Goal: Answer question/provide support: Answer question/provide support

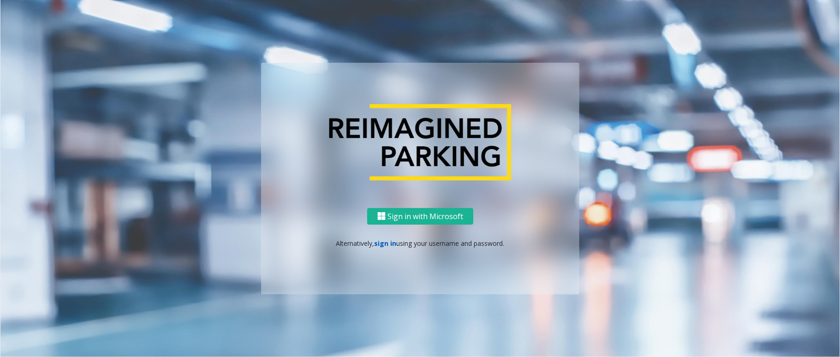
drag, startPoint x: 0, startPoint y: 0, endPoint x: 390, endPoint y: 246, distance: 460.8
click at [390, 246] on link "sign in" at bounding box center [386, 243] width 22 height 9
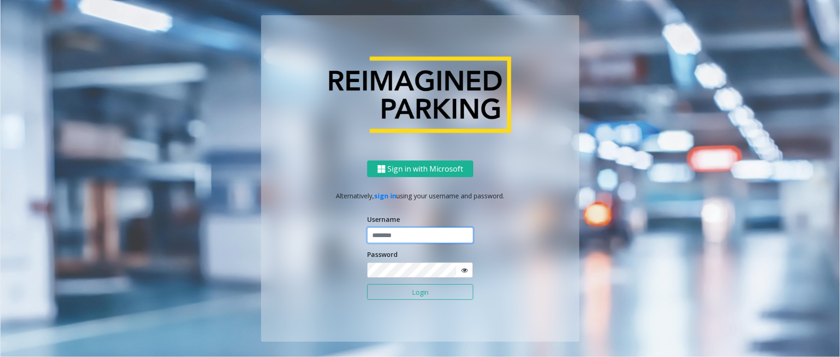
click at [407, 237] on input "text" at bounding box center [420, 236] width 106 height 16
paste input "**********"
type input "**********"
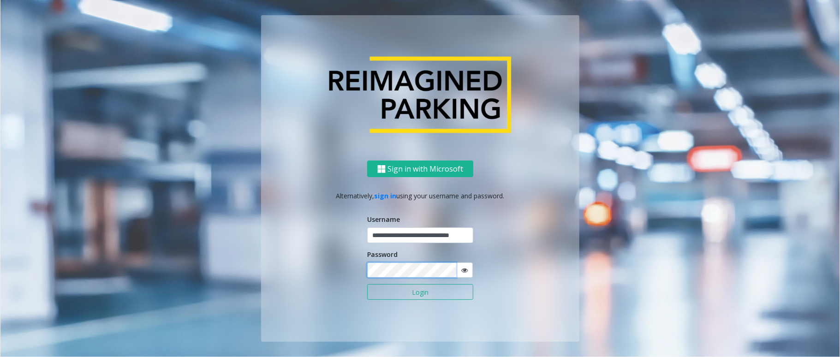
click at [367, 284] on button "Login" at bounding box center [420, 292] width 106 height 16
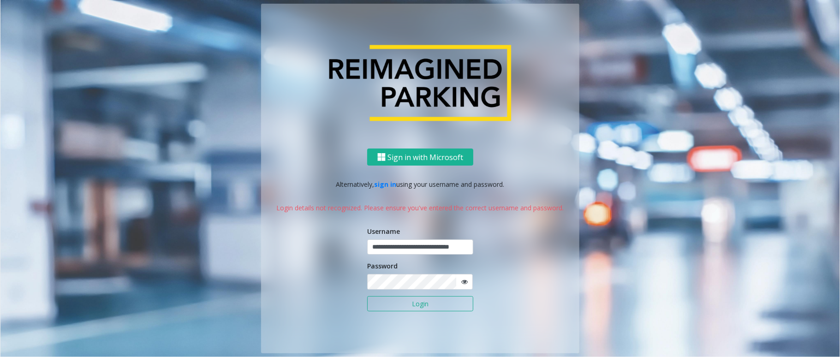
click at [466, 283] on icon at bounding box center [465, 282] width 6 height 6
click at [455, 301] on button "Login" at bounding box center [420, 304] width 106 height 16
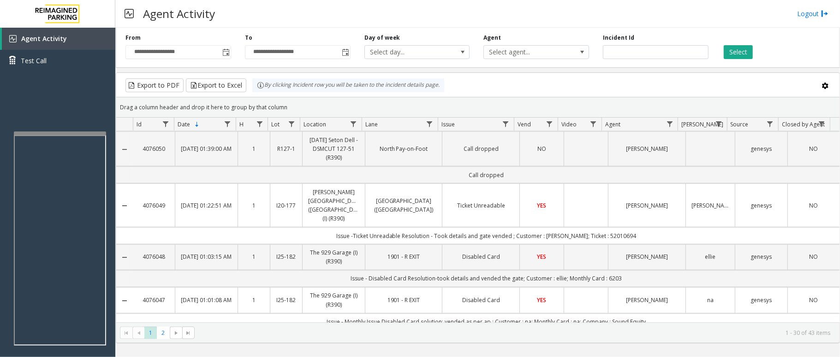
scroll to position [1156, 0]
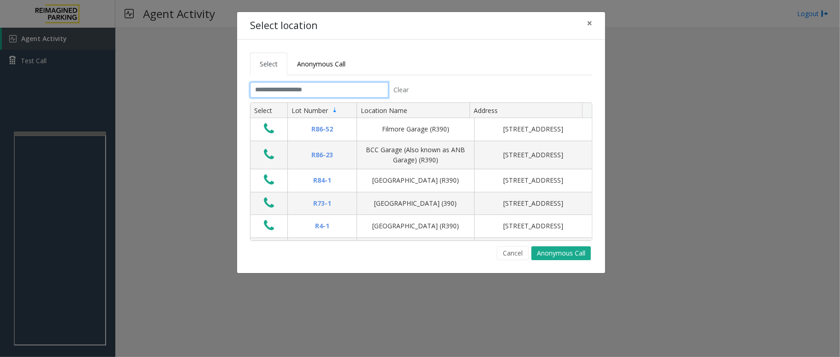
click at [285, 89] on input "text" at bounding box center [319, 90] width 138 height 16
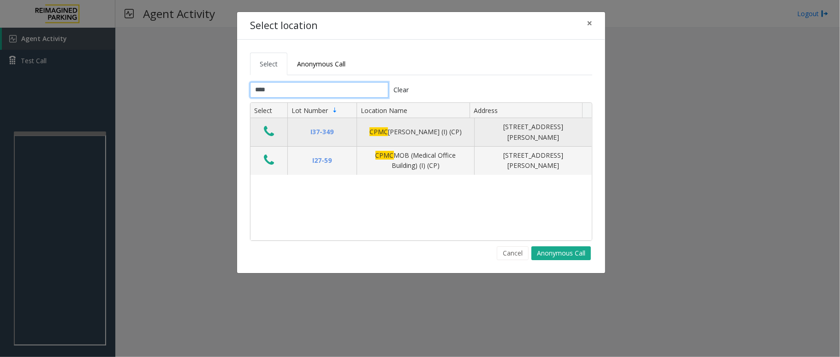
type input "****"
click at [268, 135] on icon "Data table" at bounding box center [269, 131] width 10 height 13
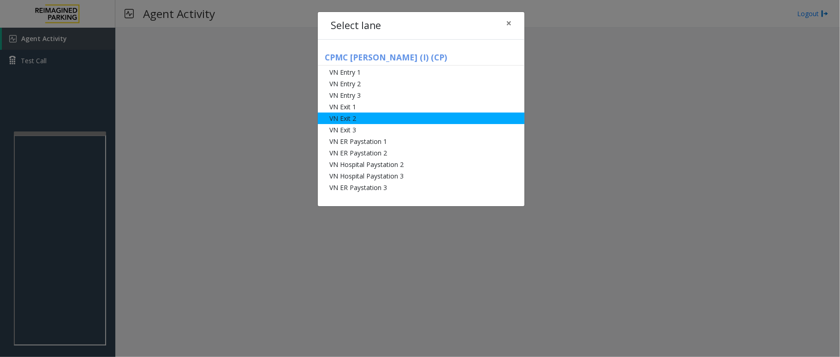
click at [414, 120] on li "VN Exit 2" at bounding box center [421, 119] width 207 height 12
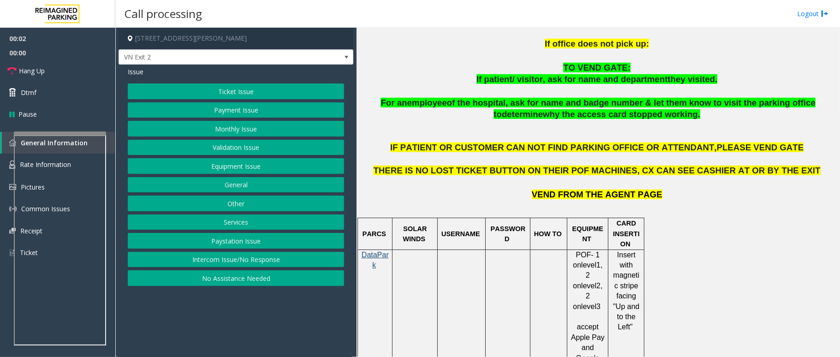
scroll to position [492, 0]
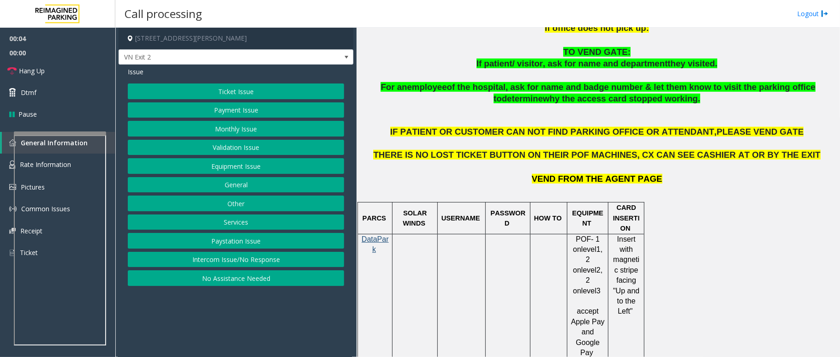
click at [512, 132] on span "IF PATIENT OR CUSTOMER CAN NOT FIND PARKING OFFICE OR ATTENDANT," at bounding box center [553, 132] width 327 height 10
click at [521, 132] on span "IF PATIENT OR CUSTOMER CAN NOT FIND PARKING OFFICE OR ATTENDANT," at bounding box center [553, 132] width 327 height 10
click at [541, 130] on span "IF PATIENT OR CUSTOMER CAN NOT FIND PARKING OFFICE OR ATTENDANT," at bounding box center [553, 132] width 327 height 10
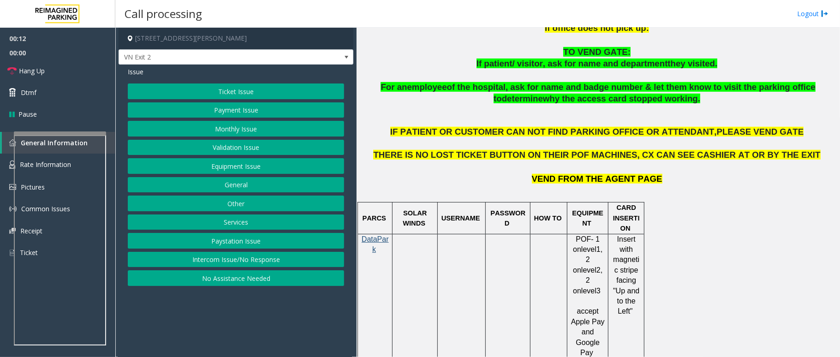
click at [546, 131] on span "IF PATIENT OR CUSTOMER CAN NOT FIND PARKING OFFICE OR ATTENDANT," at bounding box center [553, 132] width 327 height 10
click at [558, 131] on span "IF PATIENT OR CUSTOMER CAN NOT FIND PARKING OFFICE OR ATTENDANT," at bounding box center [553, 132] width 327 height 10
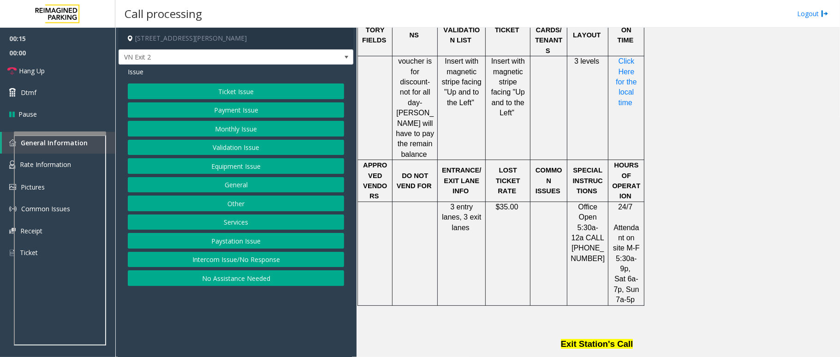
scroll to position [861, 0]
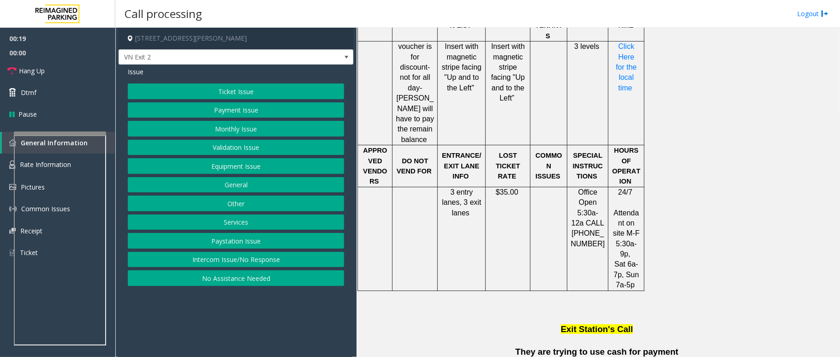
click at [63, 133] on div at bounding box center [60, 134] width 92 height 4
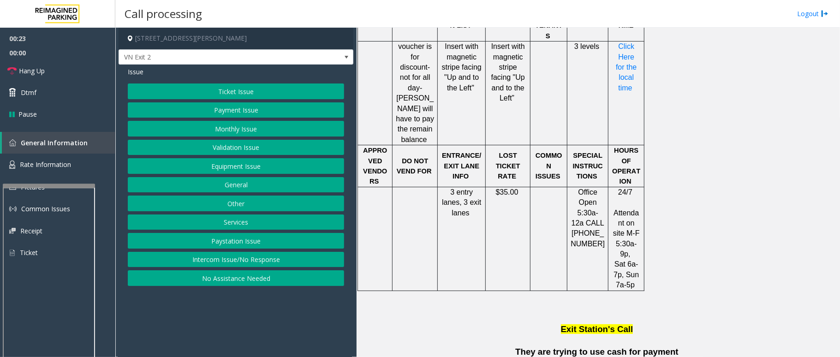
click at [52, 186] on div at bounding box center [49, 186] width 92 height 4
click at [62, 163] on span "Rate Information" at bounding box center [45, 164] width 51 height 9
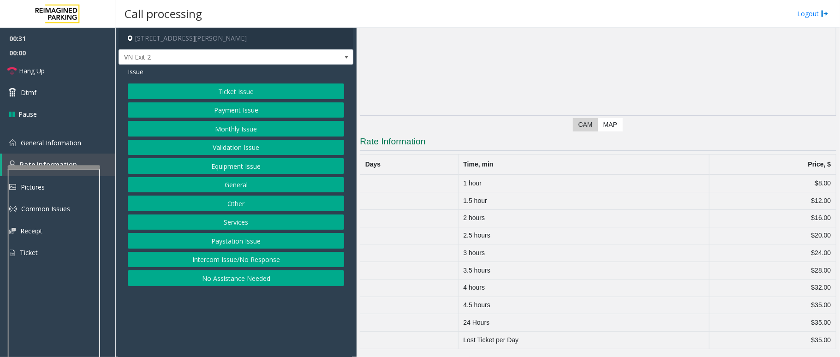
click at [59, 165] on div at bounding box center [54, 167] width 92 height 4
click at [66, 149] on link "General Information" at bounding box center [57, 143] width 115 height 22
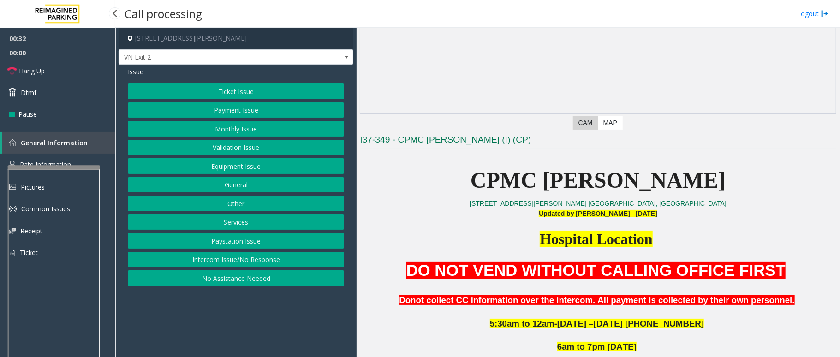
scroll to position [861, 0]
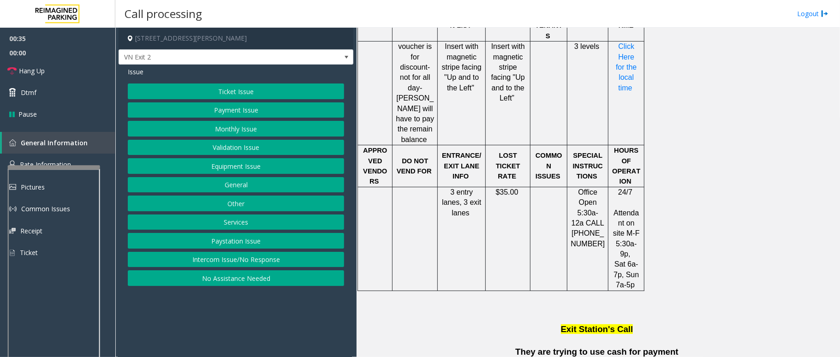
click at [246, 93] on button "Ticket Issue" at bounding box center [236, 92] width 216 height 16
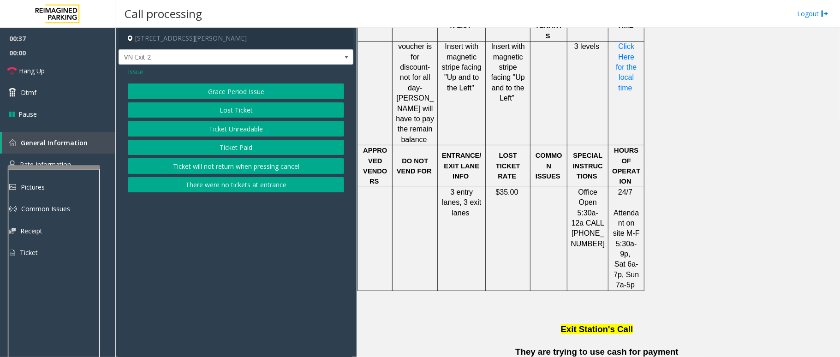
click at [138, 73] on span "Issue" at bounding box center [136, 72] width 16 height 10
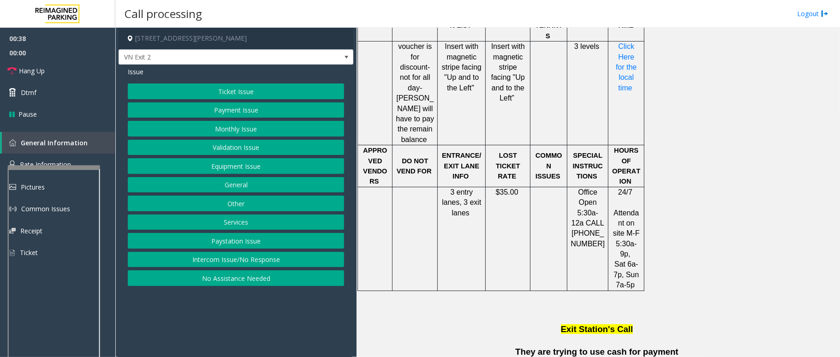
click at [238, 113] on button "Payment Issue" at bounding box center [236, 110] width 216 height 16
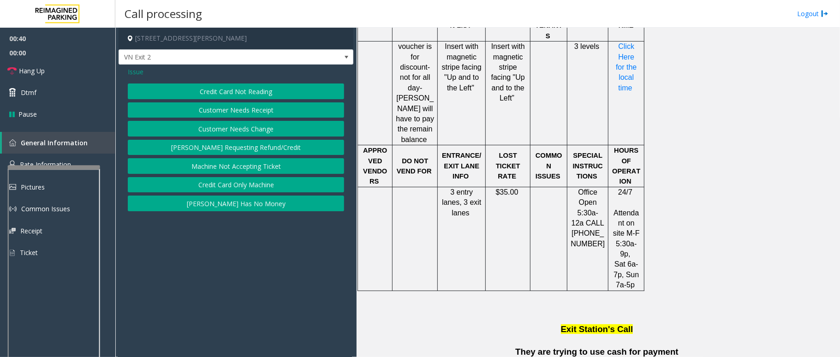
click at [237, 205] on button "[PERSON_NAME] Has No Money" at bounding box center [236, 204] width 216 height 16
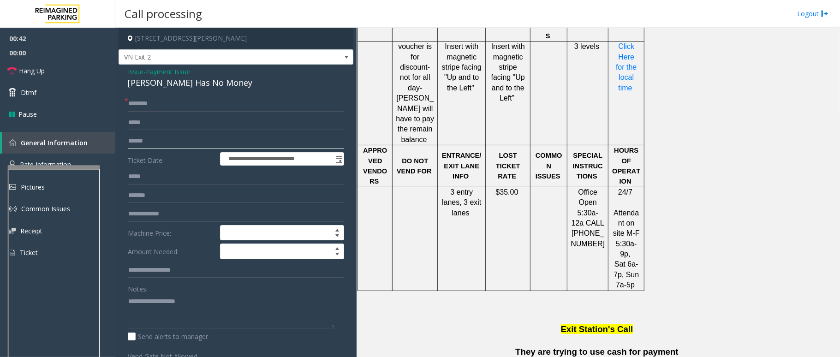
click at [154, 138] on input "text" at bounding box center [236, 141] width 216 height 16
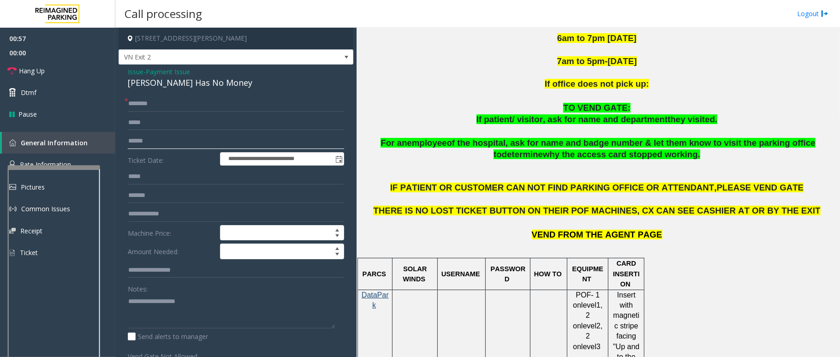
scroll to position [431, 0]
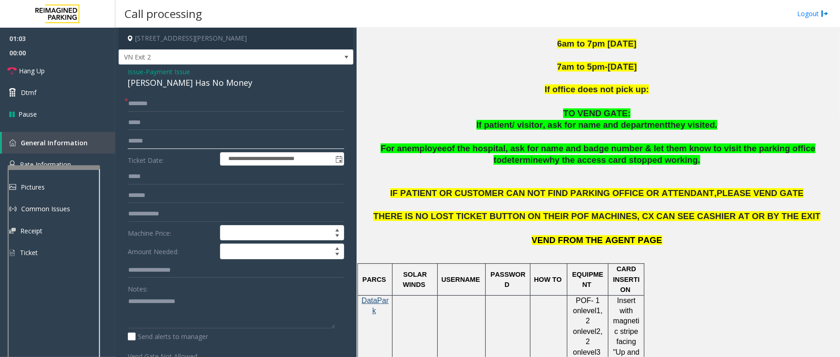
click at [183, 141] on input "******" at bounding box center [236, 141] width 216 height 16
type input "******"
click at [206, 118] on input "text" at bounding box center [236, 123] width 216 height 16
click at [221, 106] on input "text" at bounding box center [236, 104] width 216 height 16
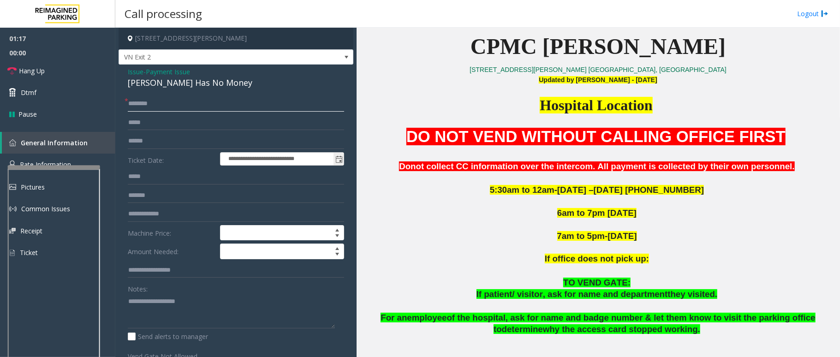
scroll to position [246, 0]
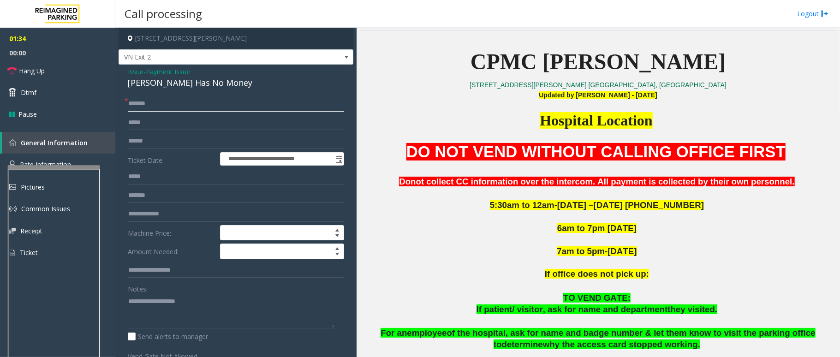
click at [157, 104] on input "******" at bounding box center [236, 104] width 216 height 16
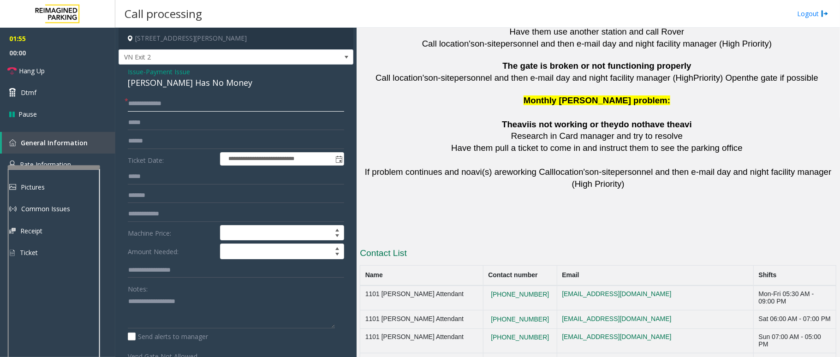
scroll to position [2057, 0]
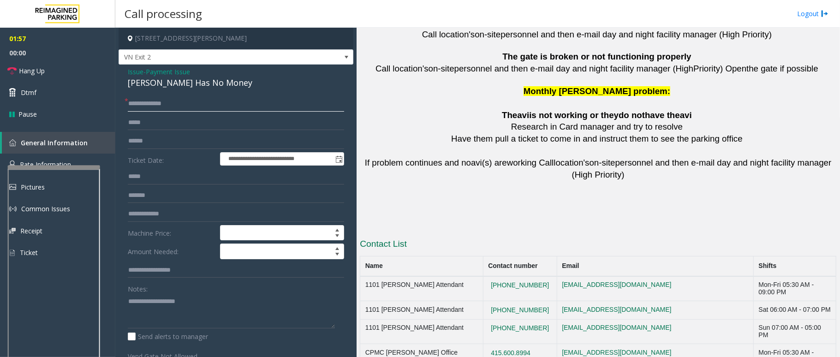
type input "**********"
click at [545, 276] on td "[PHONE_NUMBER]" at bounding box center [520, 288] width 74 height 25
copy button "[PHONE_NUMBER]"
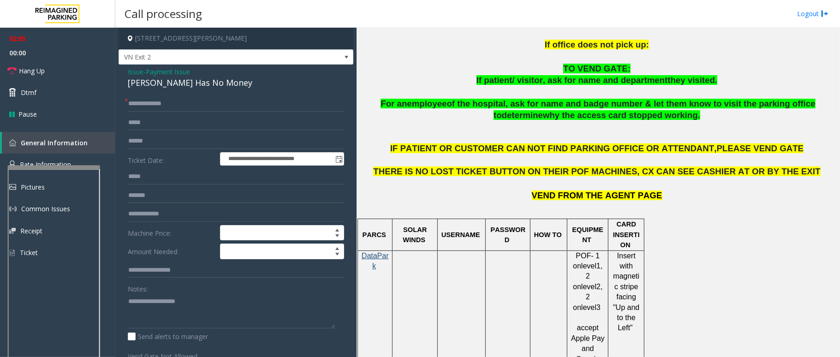
scroll to position [272, 0]
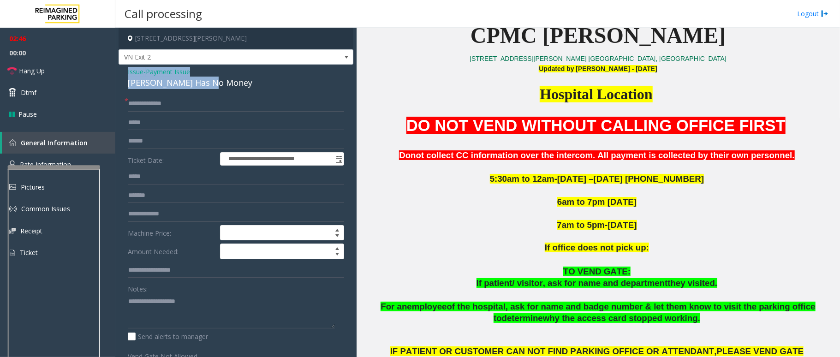
drag, startPoint x: 219, startPoint y: 85, endPoint x: 120, endPoint y: 74, distance: 99.3
click at [120, 74] on div "**********" at bounding box center [236, 259] width 235 height 388
click at [200, 306] on textarea at bounding box center [231, 311] width 207 height 35
click at [215, 316] on textarea at bounding box center [231, 311] width 207 height 35
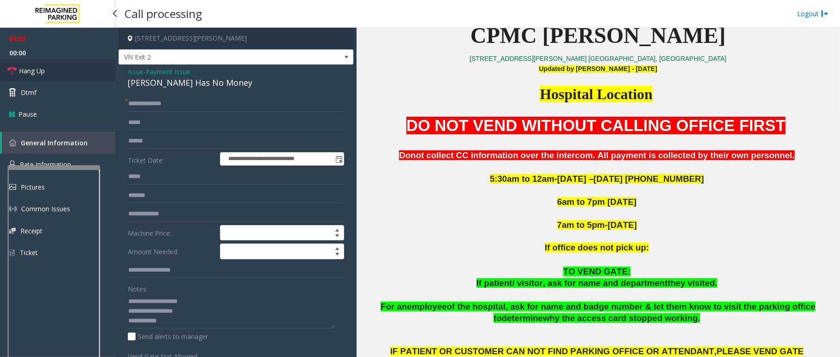
click at [36, 65] on link "Hang Up" at bounding box center [57, 71] width 115 height 22
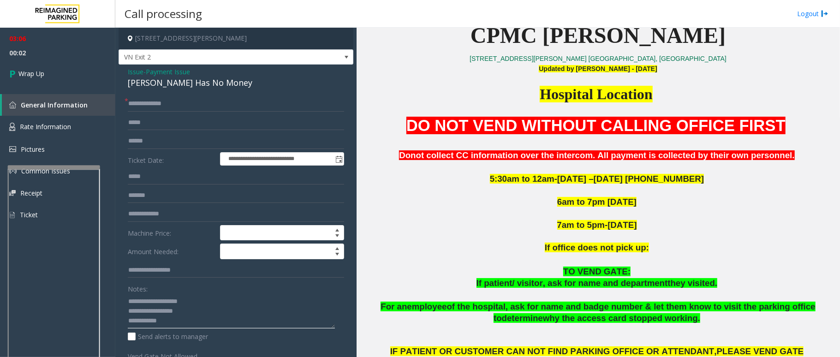
click at [181, 326] on textarea at bounding box center [231, 311] width 207 height 35
type textarea "**********"
click at [42, 66] on link "Wrap Up" at bounding box center [57, 73] width 115 height 27
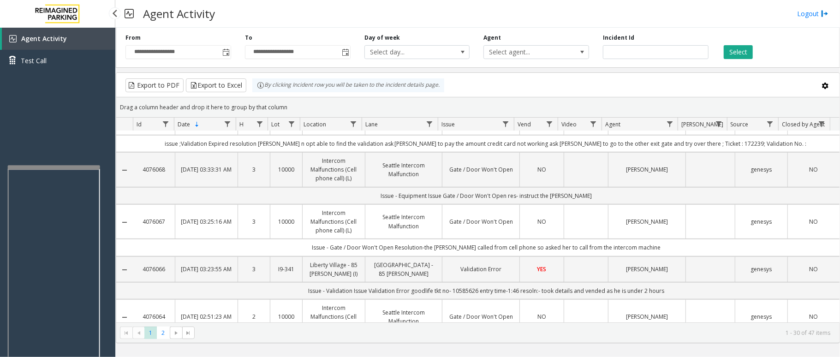
scroll to position [637, 0]
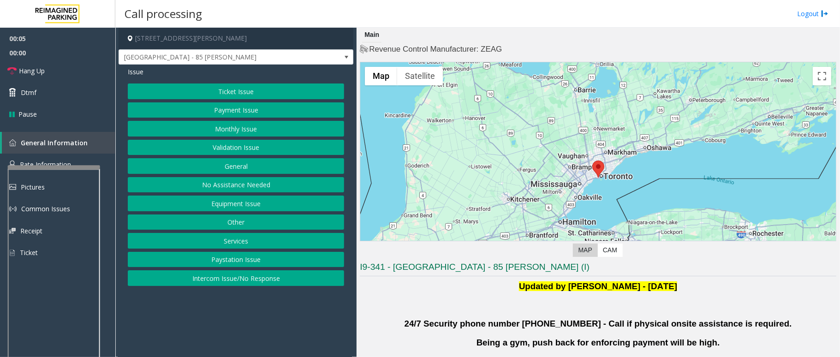
click at [244, 144] on button "Validation Issue" at bounding box center [236, 148] width 216 height 16
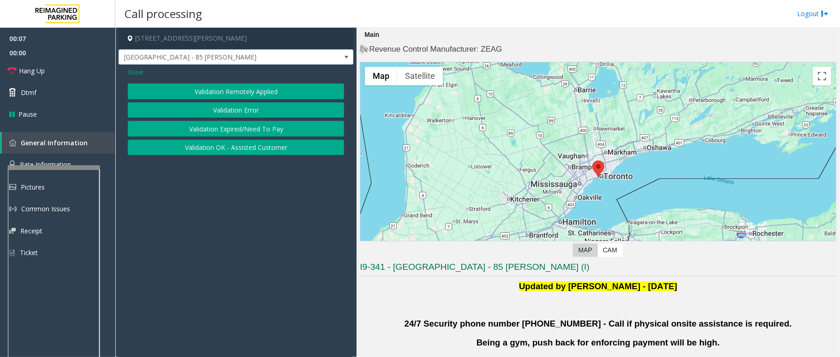
click at [249, 108] on button "Validation Error" at bounding box center [236, 110] width 216 height 16
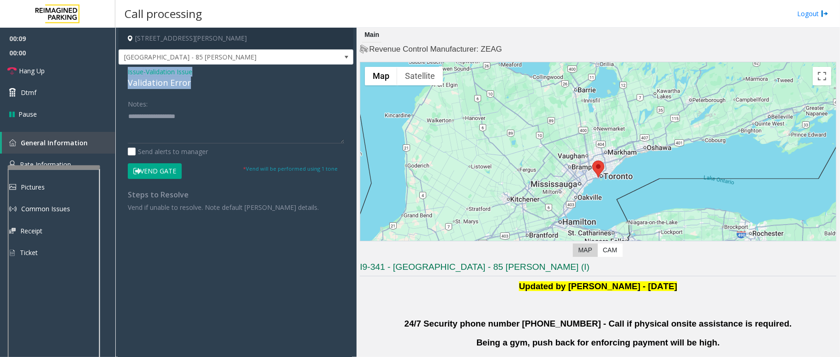
drag, startPoint x: 190, startPoint y: 82, endPoint x: 119, endPoint y: 74, distance: 71.5
click at [119, 74] on div "Issue - Validation Issue Validation Error Notes: Send alerts to manager Vend Ga…" at bounding box center [236, 143] width 235 height 156
click at [193, 132] on textarea at bounding box center [236, 126] width 216 height 35
click at [210, 130] on textarea at bounding box center [236, 126] width 216 height 35
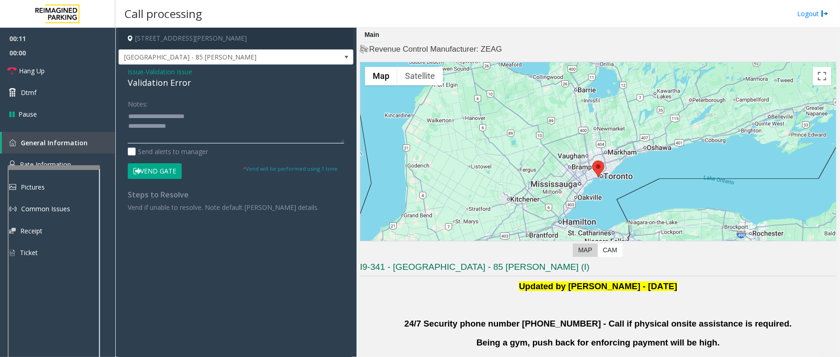
click at [210, 130] on textarea at bounding box center [236, 126] width 216 height 35
click at [209, 130] on textarea at bounding box center [236, 126] width 216 height 35
click at [181, 129] on textarea at bounding box center [236, 126] width 216 height 35
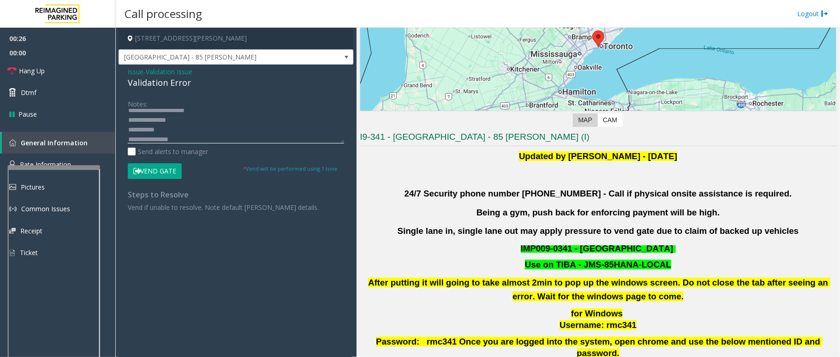
scroll to position [307, 0]
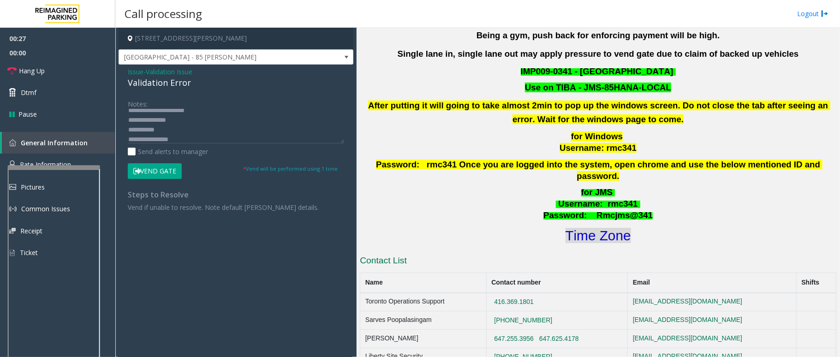
click at [612, 228] on font "Time Zone" at bounding box center [599, 235] width 66 height 15
click at [206, 141] on textarea at bounding box center [236, 126] width 216 height 35
type textarea "**********"
click at [159, 170] on button "Vend Gate" at bounding box center [155, 171] width 54 height 16
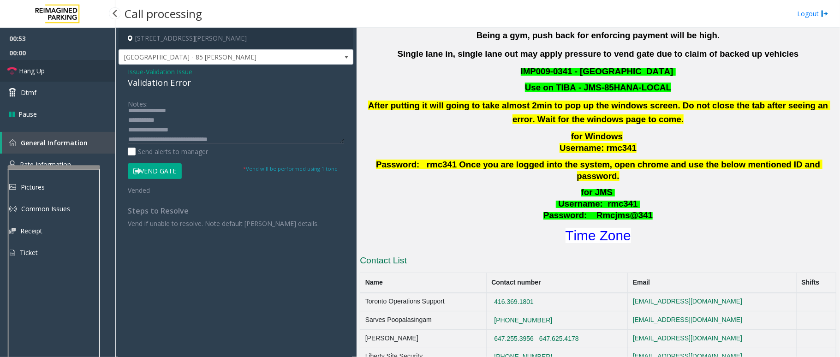
click at [60, 67] on link "Hang Up" at bounding box center [57, 71] width 115 height 22
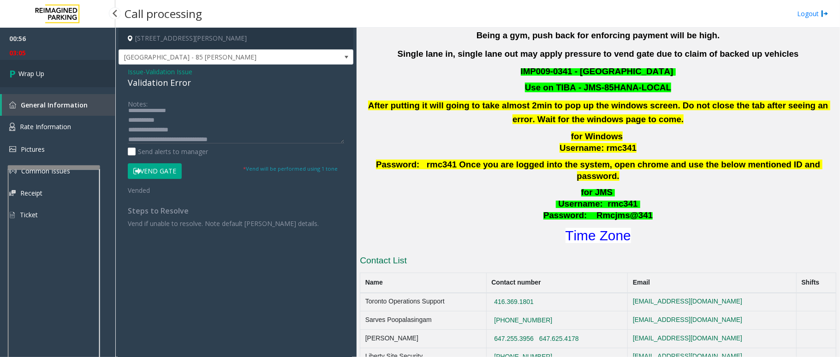
click at [54, 74] on link "Wrap Up" at bounding box center [57, 73] width 115 height 27
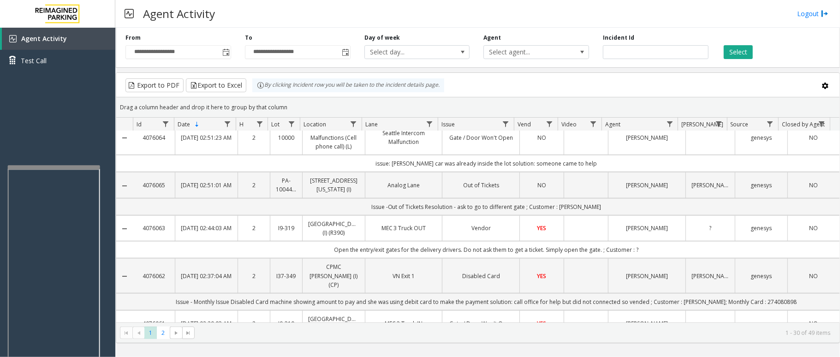
scroll to position [787, 0]
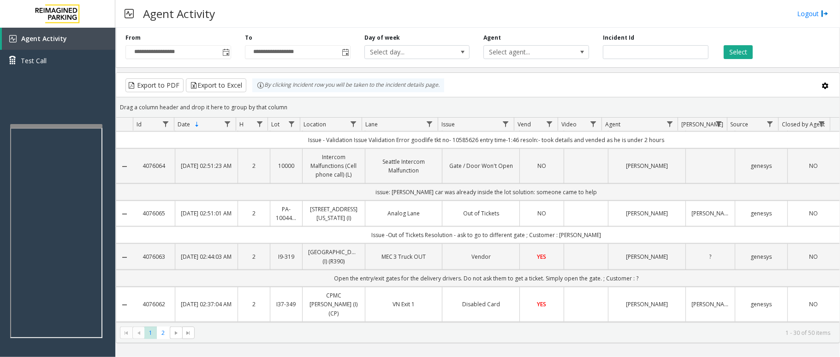
click at [52, 126] on div at bounding box center [56, 126] width 92 height 4
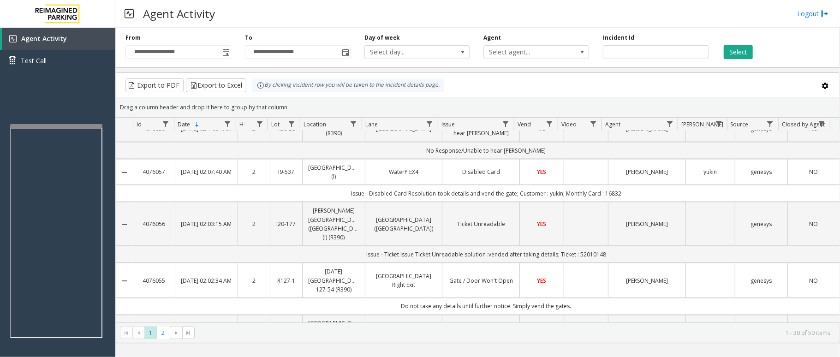
scroll to position [1198, 0]
